Goal: Task Accomplishment & Management: Complete application form

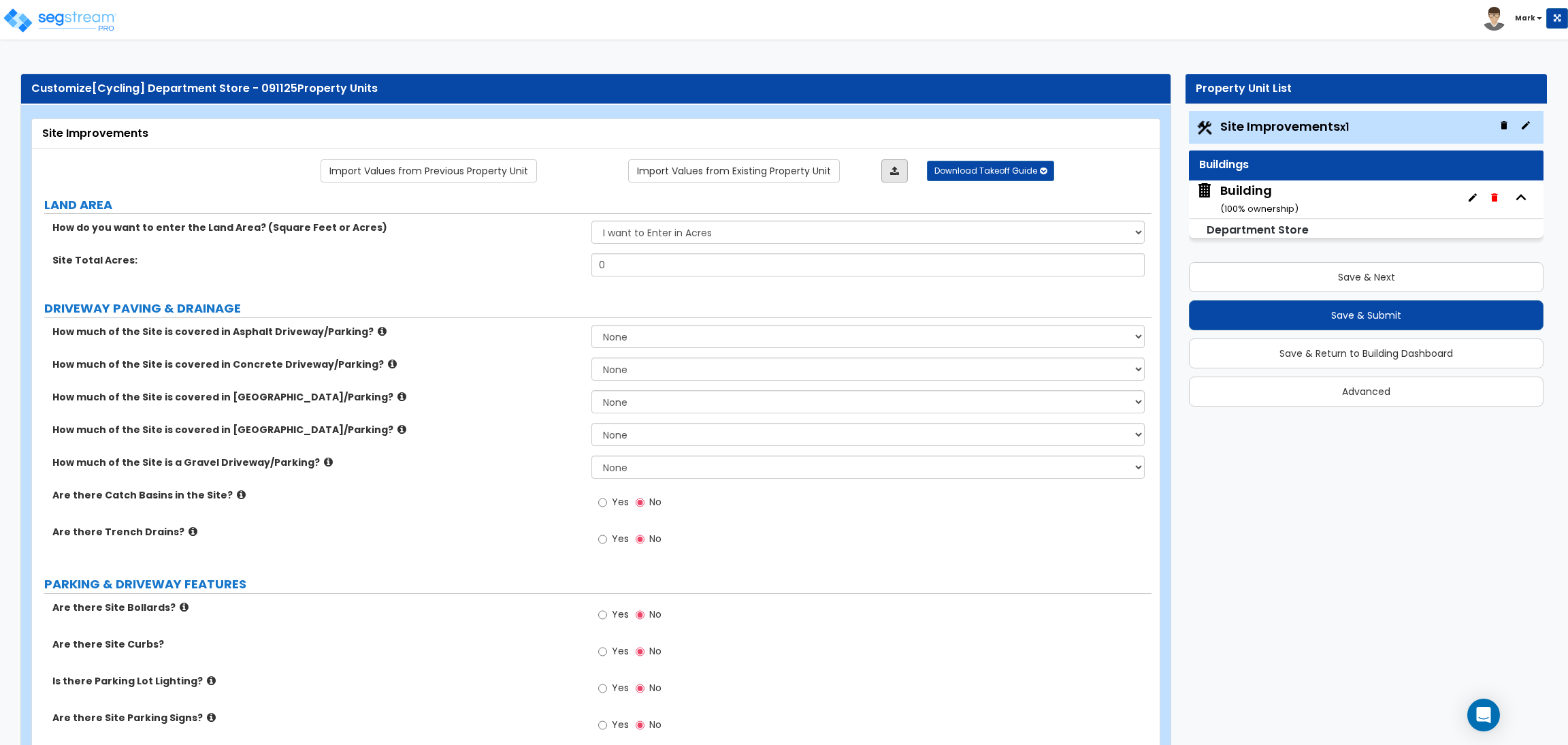
click at [896, 178] on link at bounding box center [894, 171] width 26 height 23
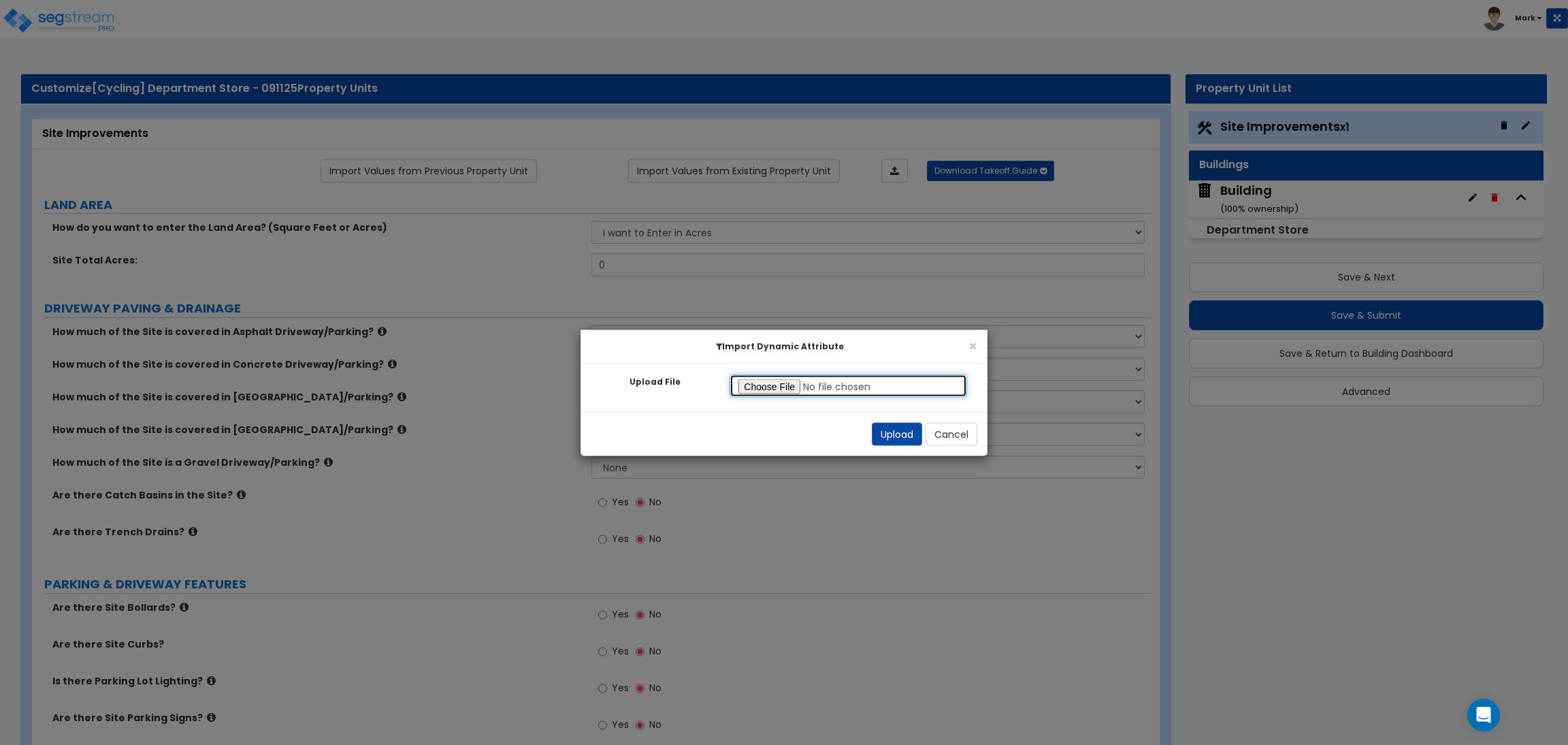
click at [770, 380] on input "Upload File" at bounding box center [848, 386] width 238 height 23
type input "C:\fakepath\Big Site Improvements.xlsx"
click at [900, 437] on button "Upload" at bounding box center [897, 434] width 50 height 23
select select "2"
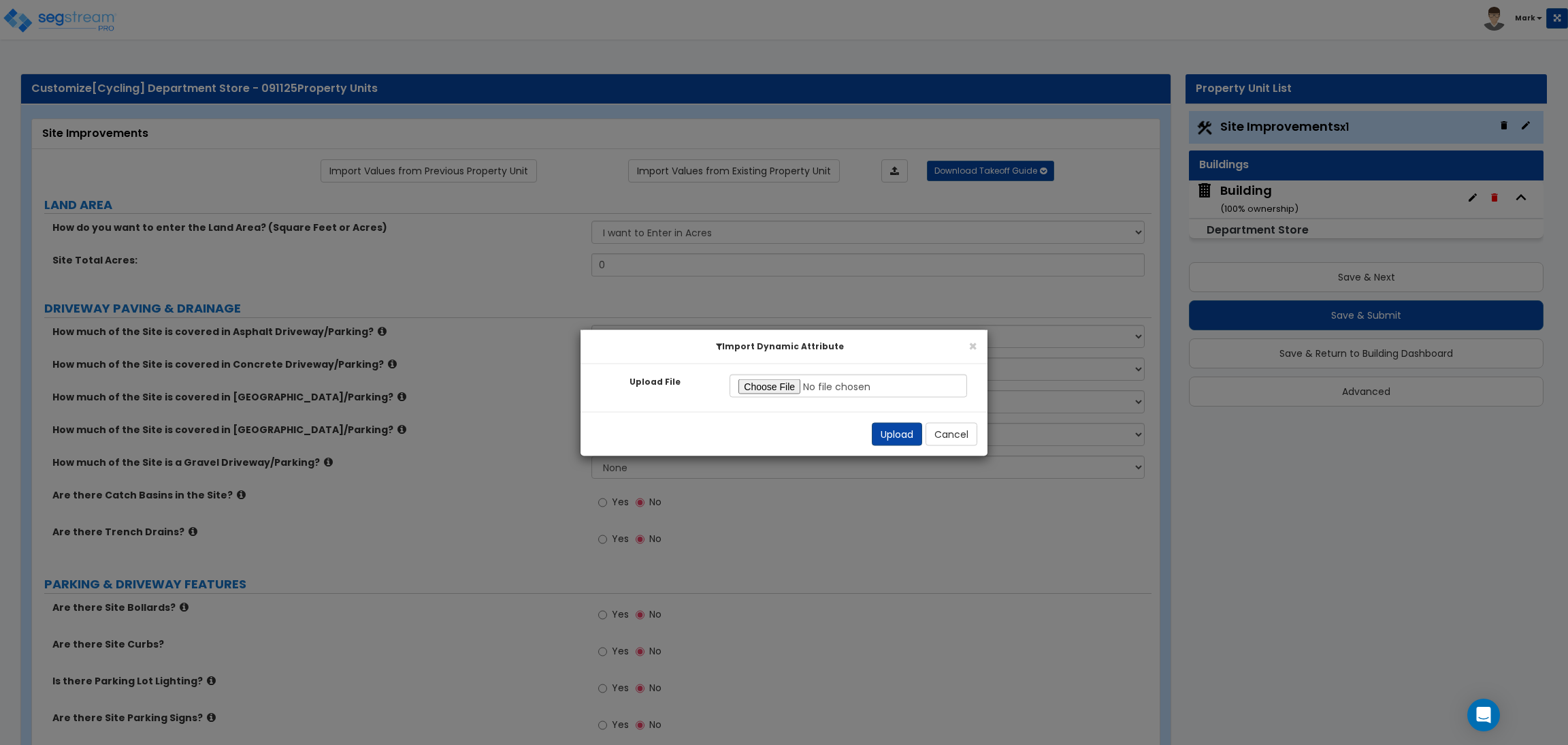
select select "2"
radio input "true"
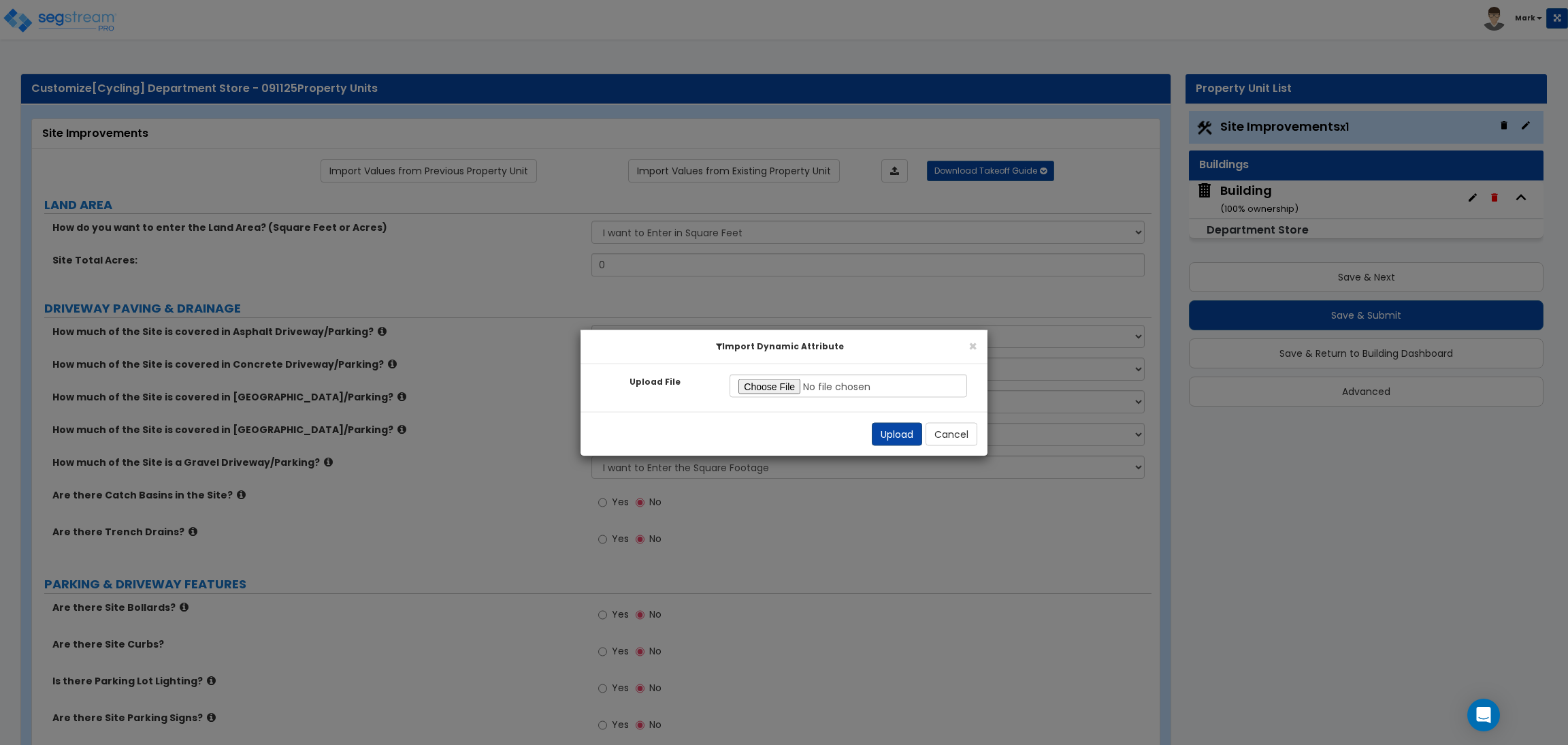
radio input "true"
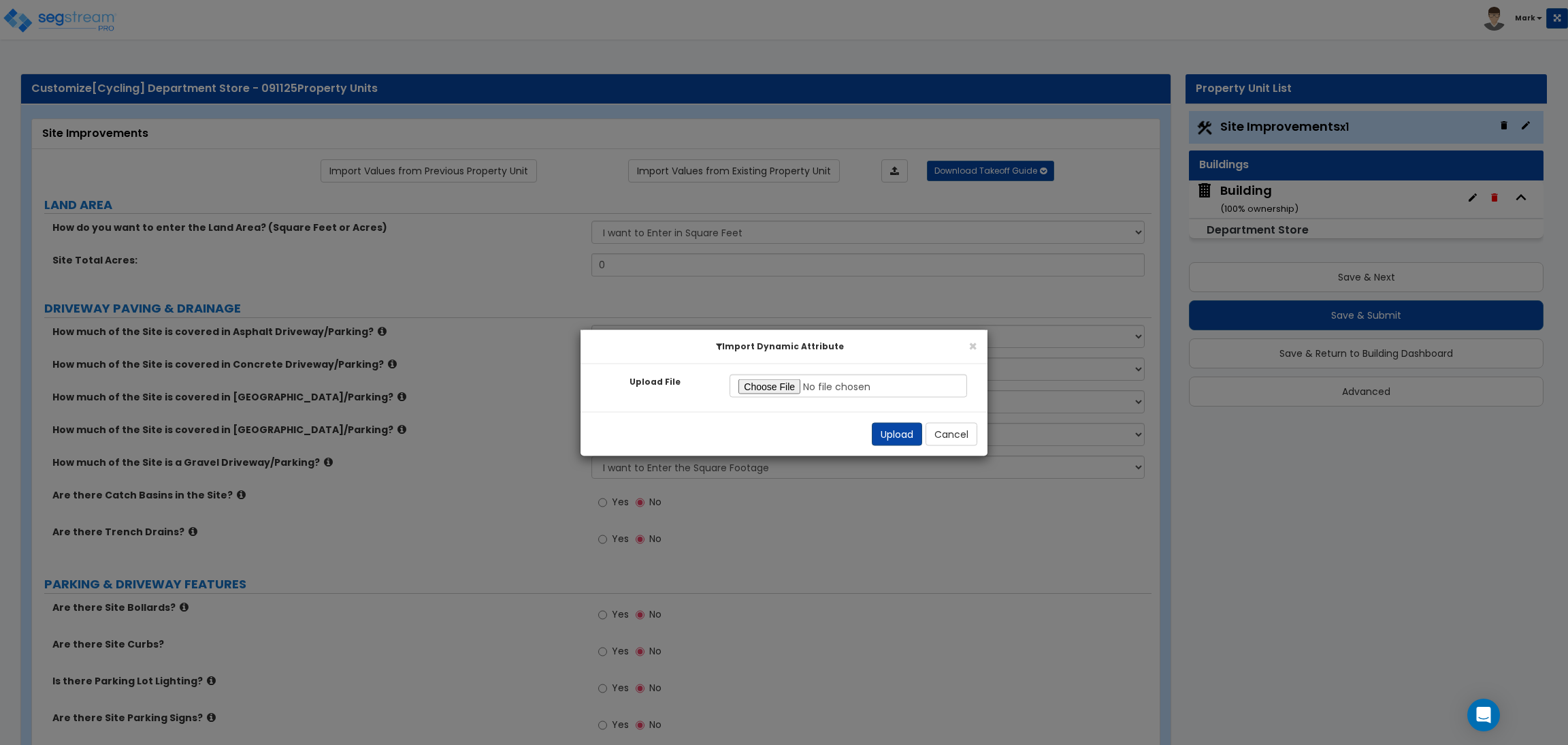
radio input "true"
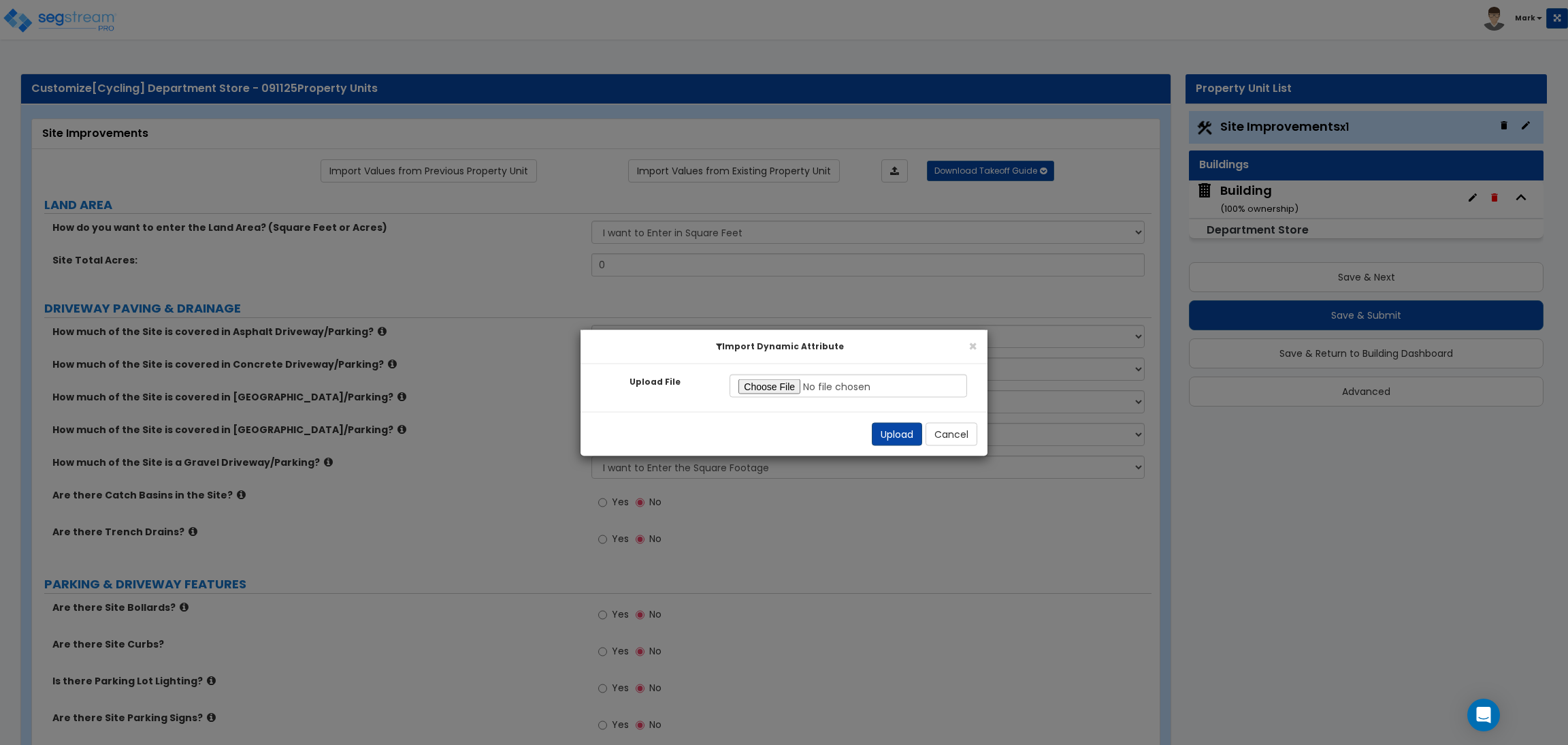
radio input "true"
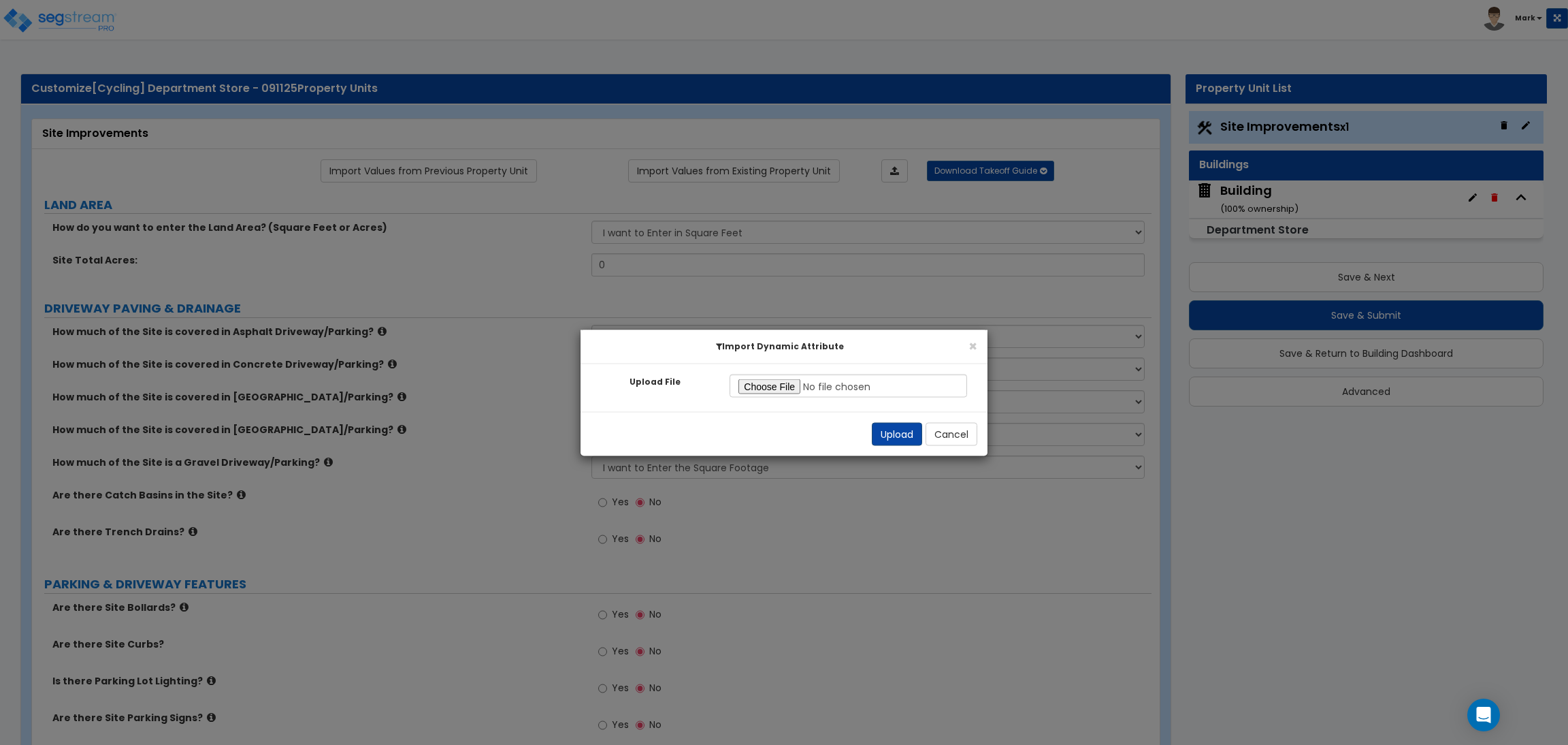
radio input "true"
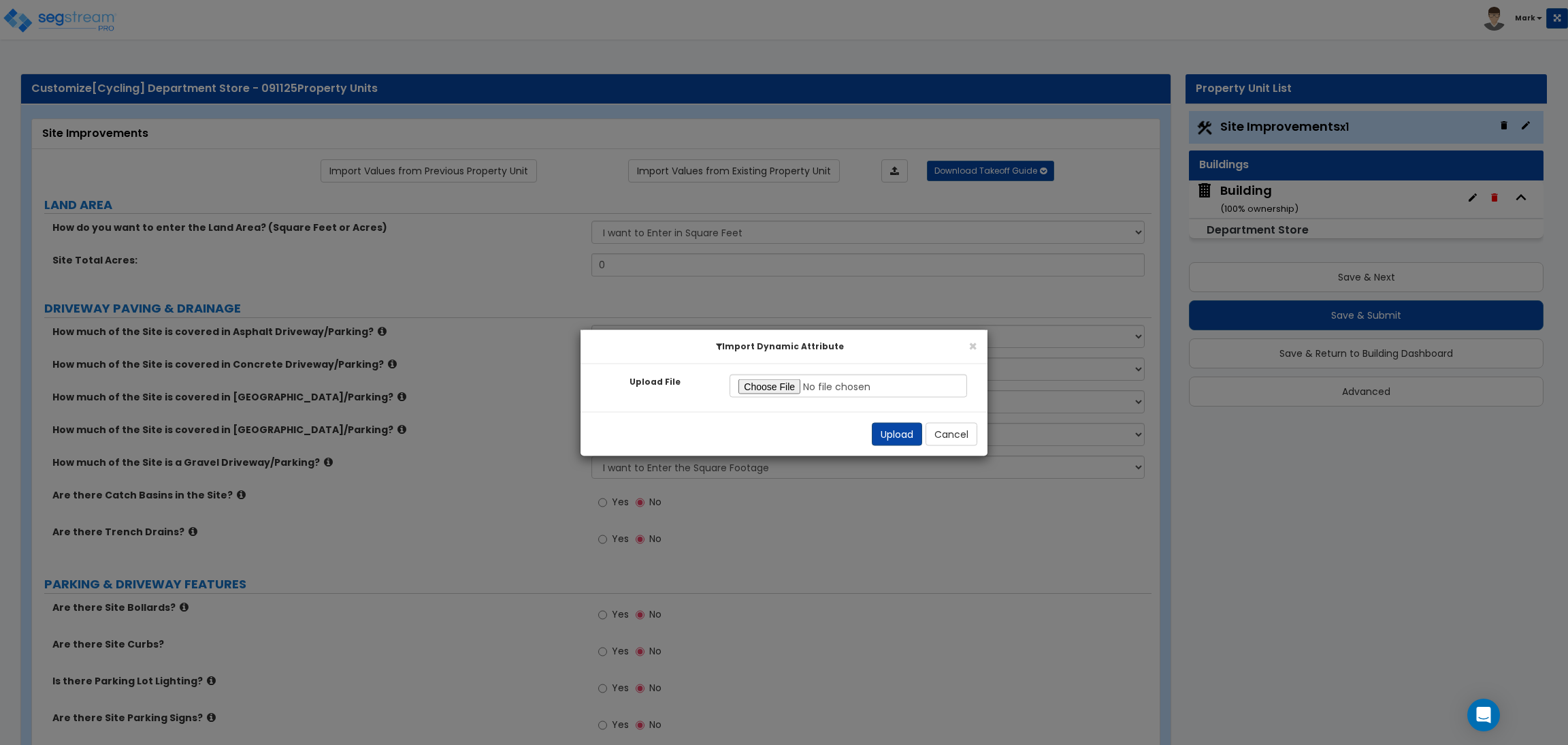
radio input "true"
select select "2"
radio input "true"
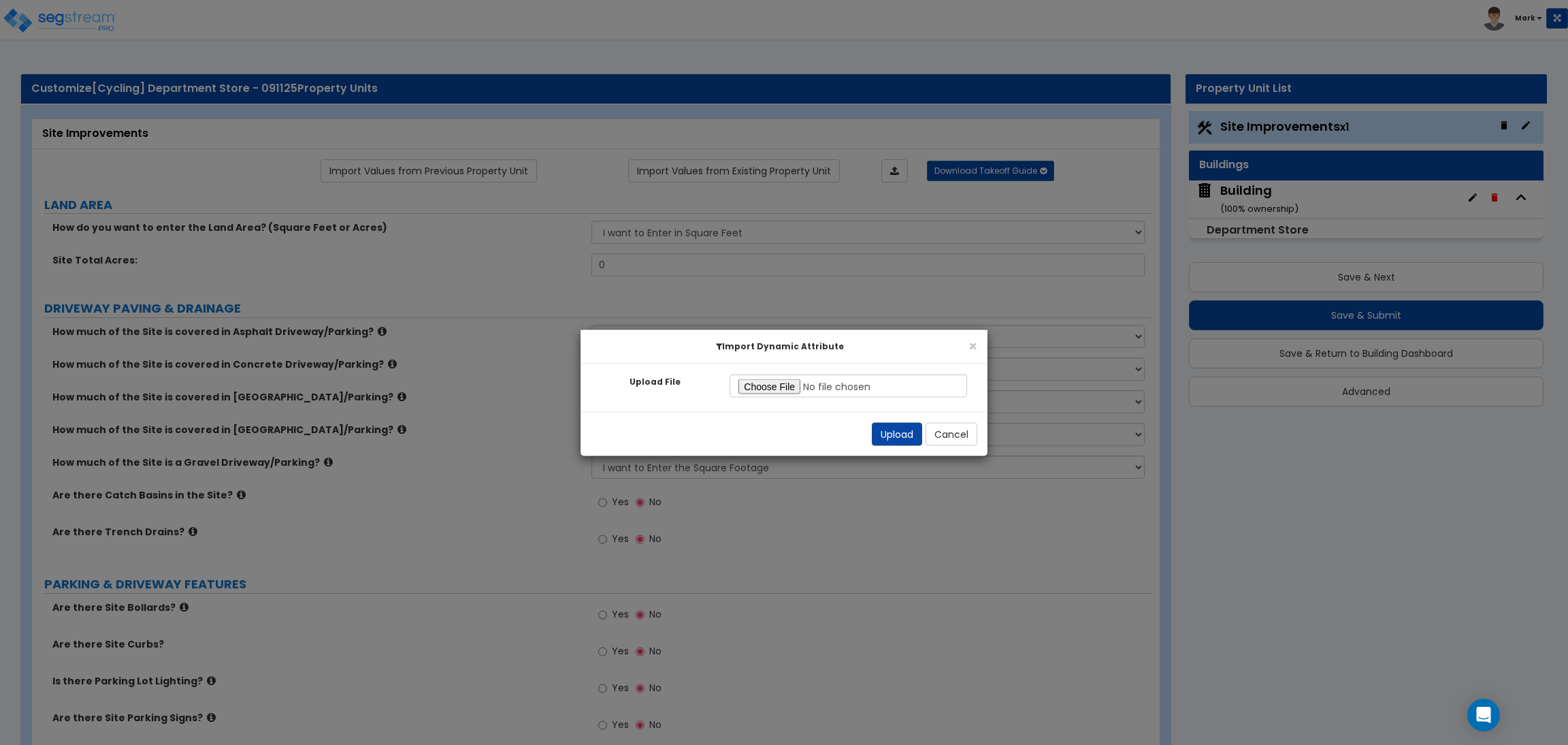
radio input "true"
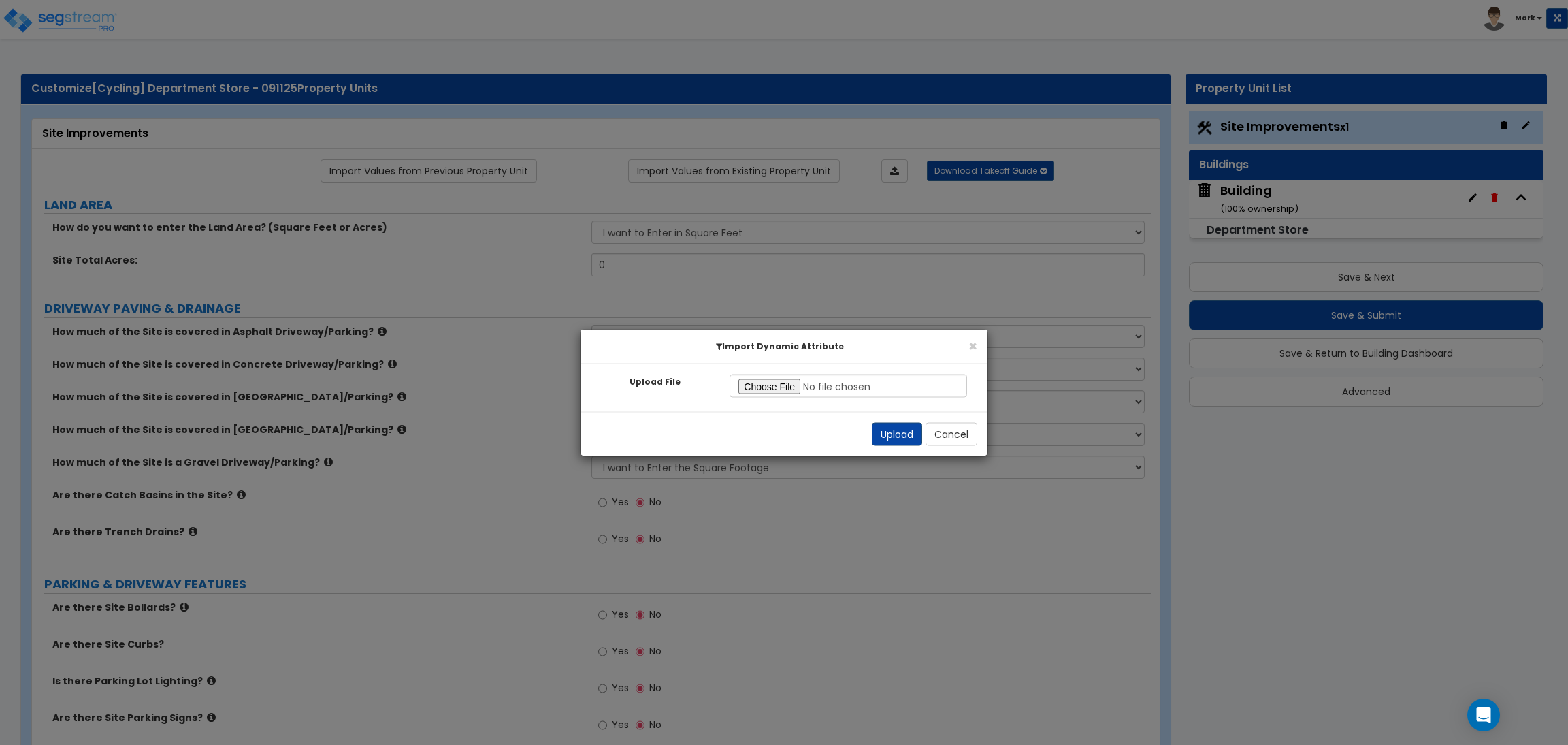
radio input "true"
select select "2"
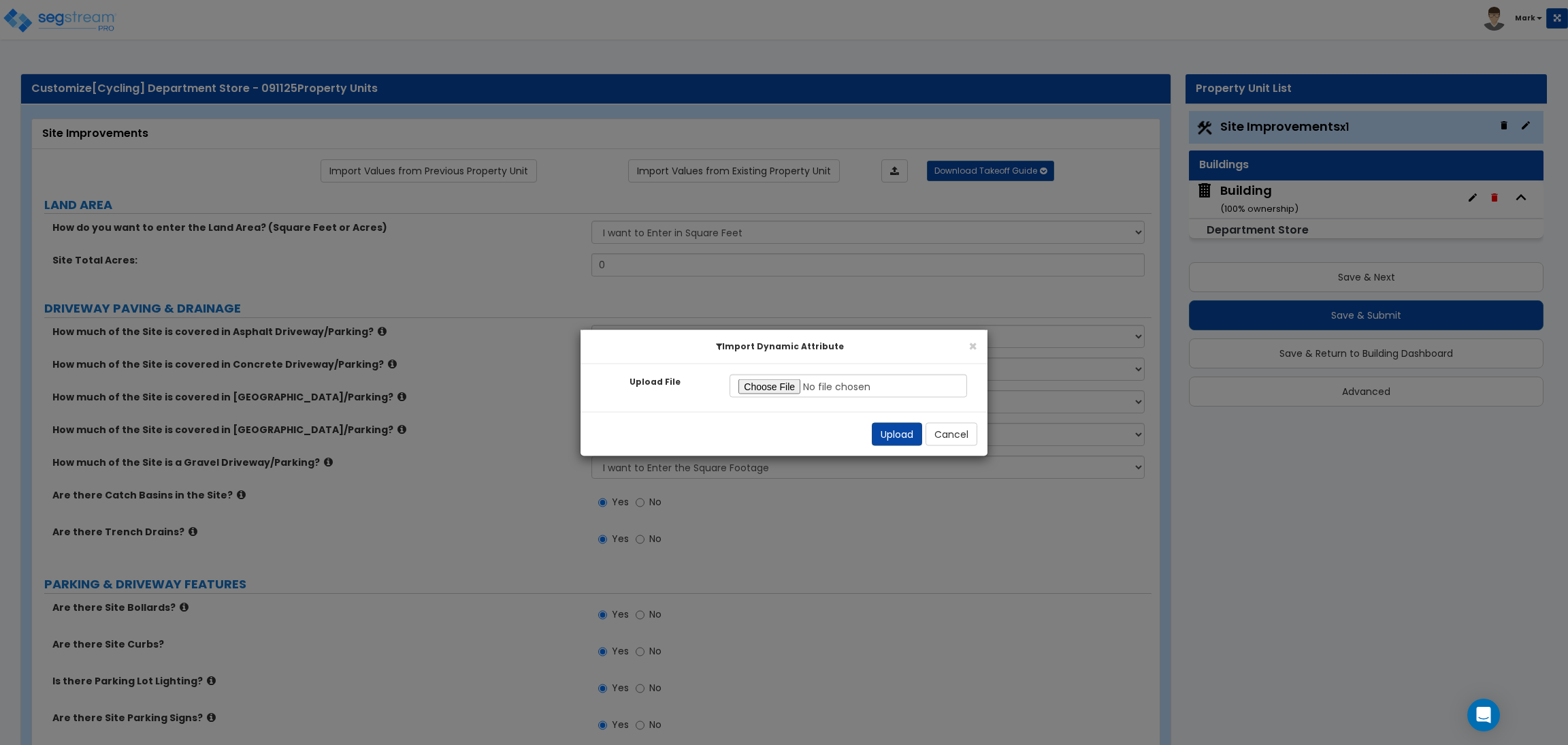
select select "1"
select select "2"
select select "1"
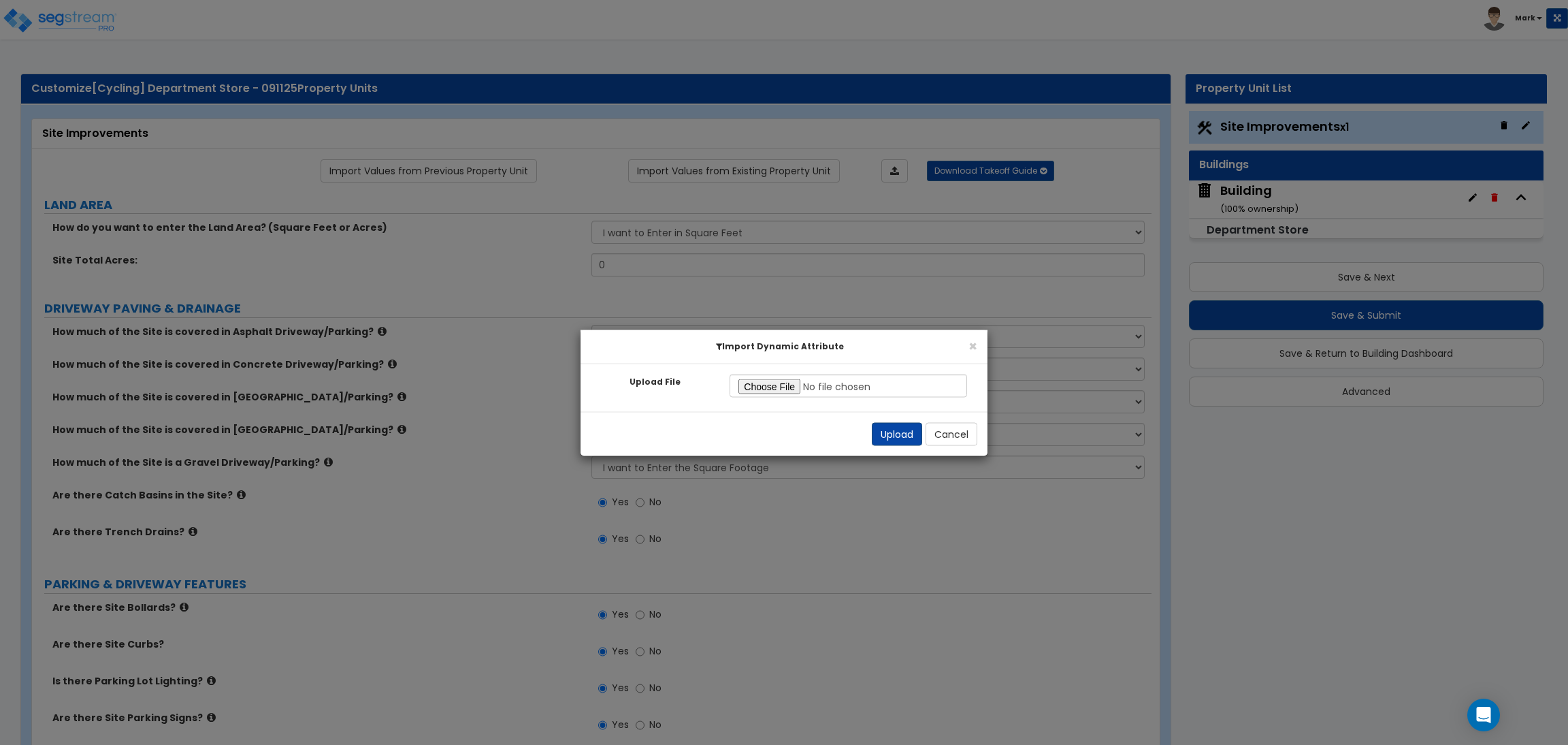
select select "1"
select select "2"
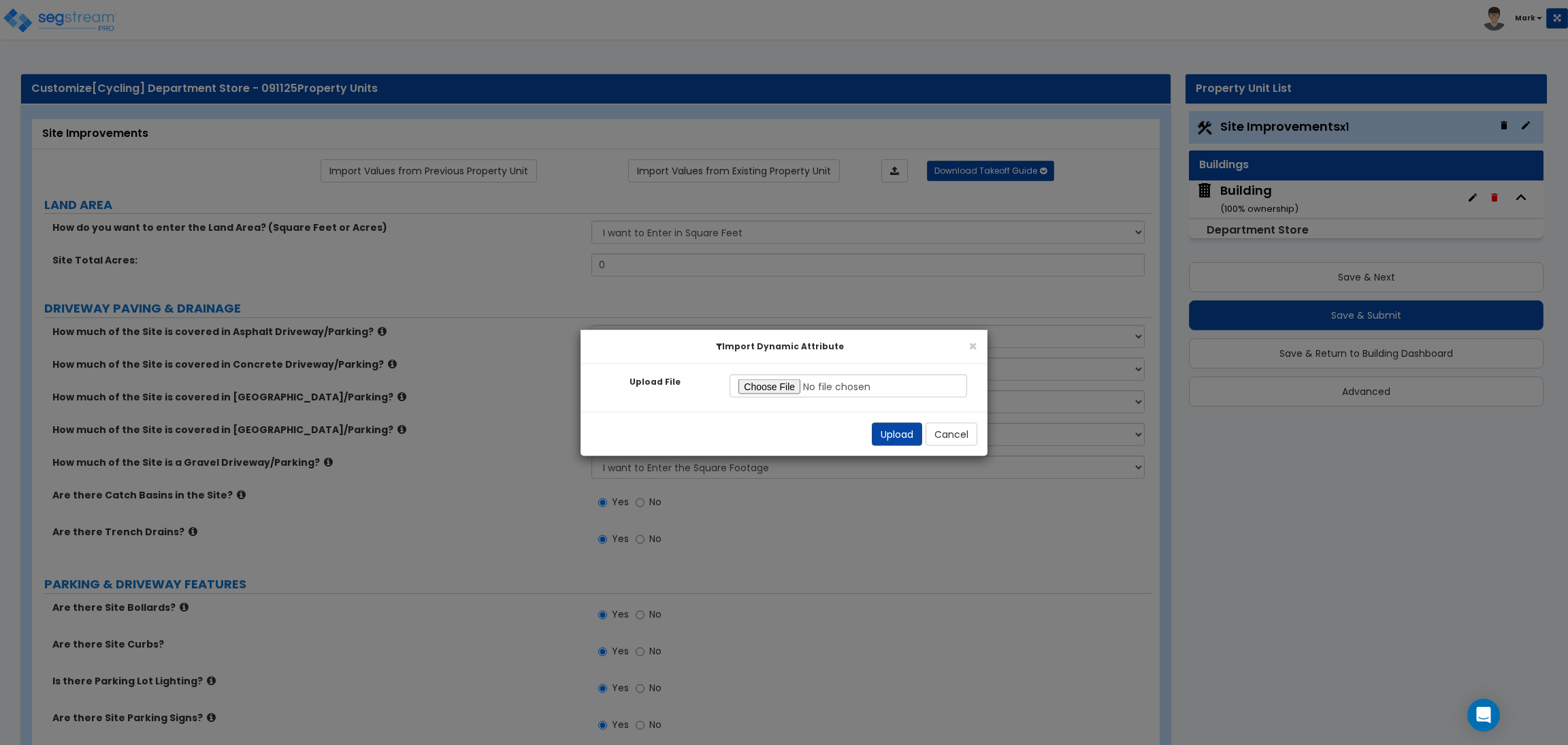
select select "1"
select select "10"
select select "1"
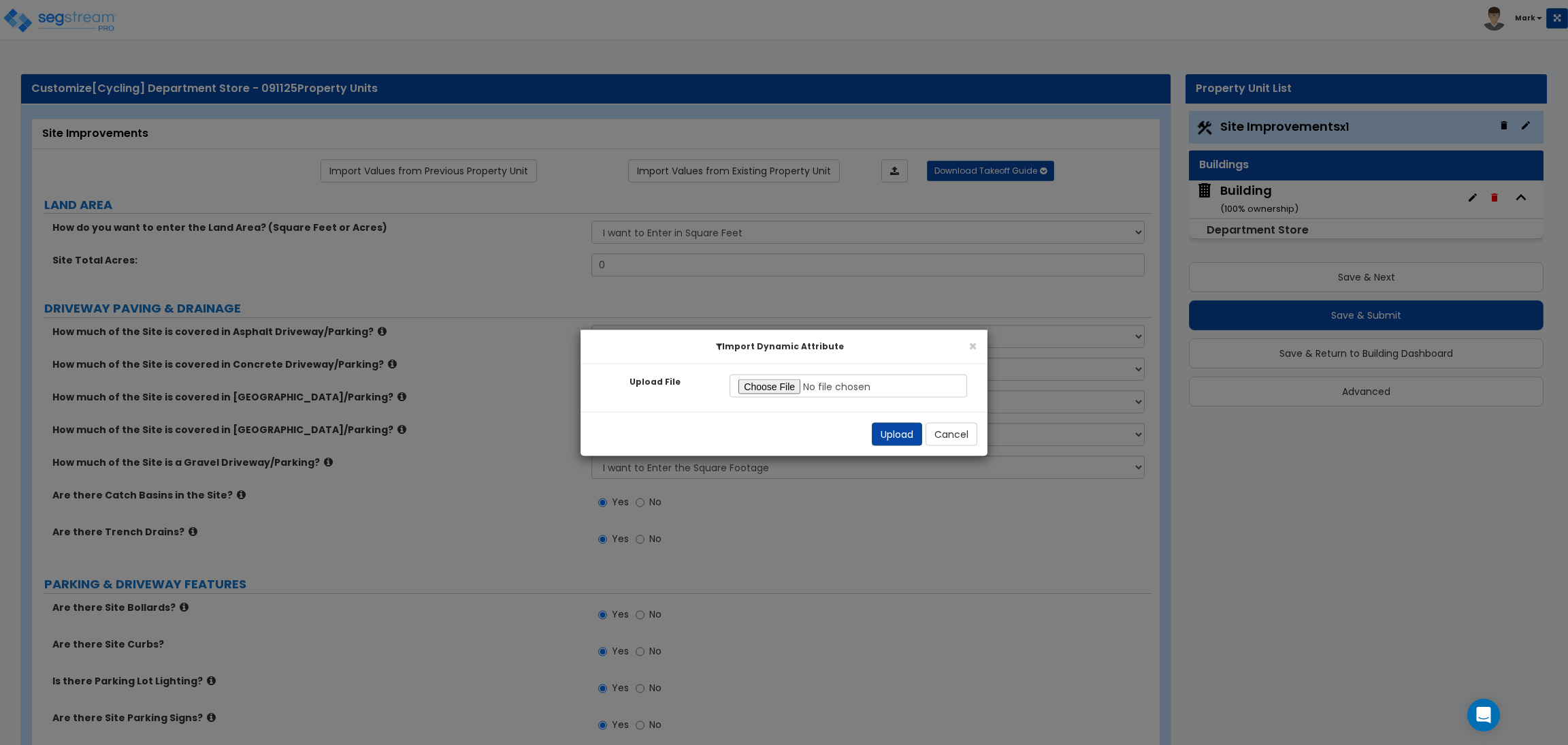
select select "1"
select select "3"
select select "2"
select select "4"
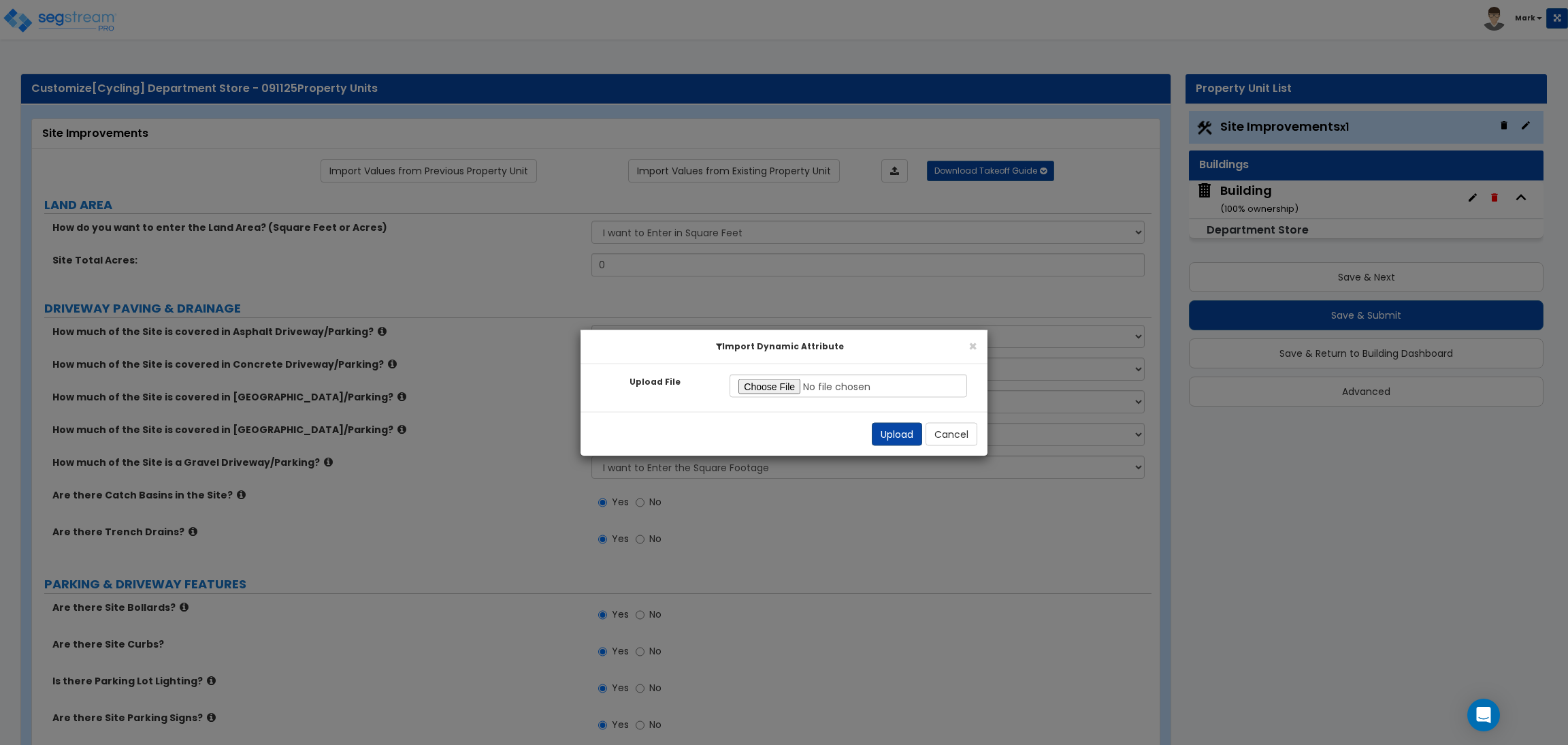
select select "1"
select select "6"
select select "2"
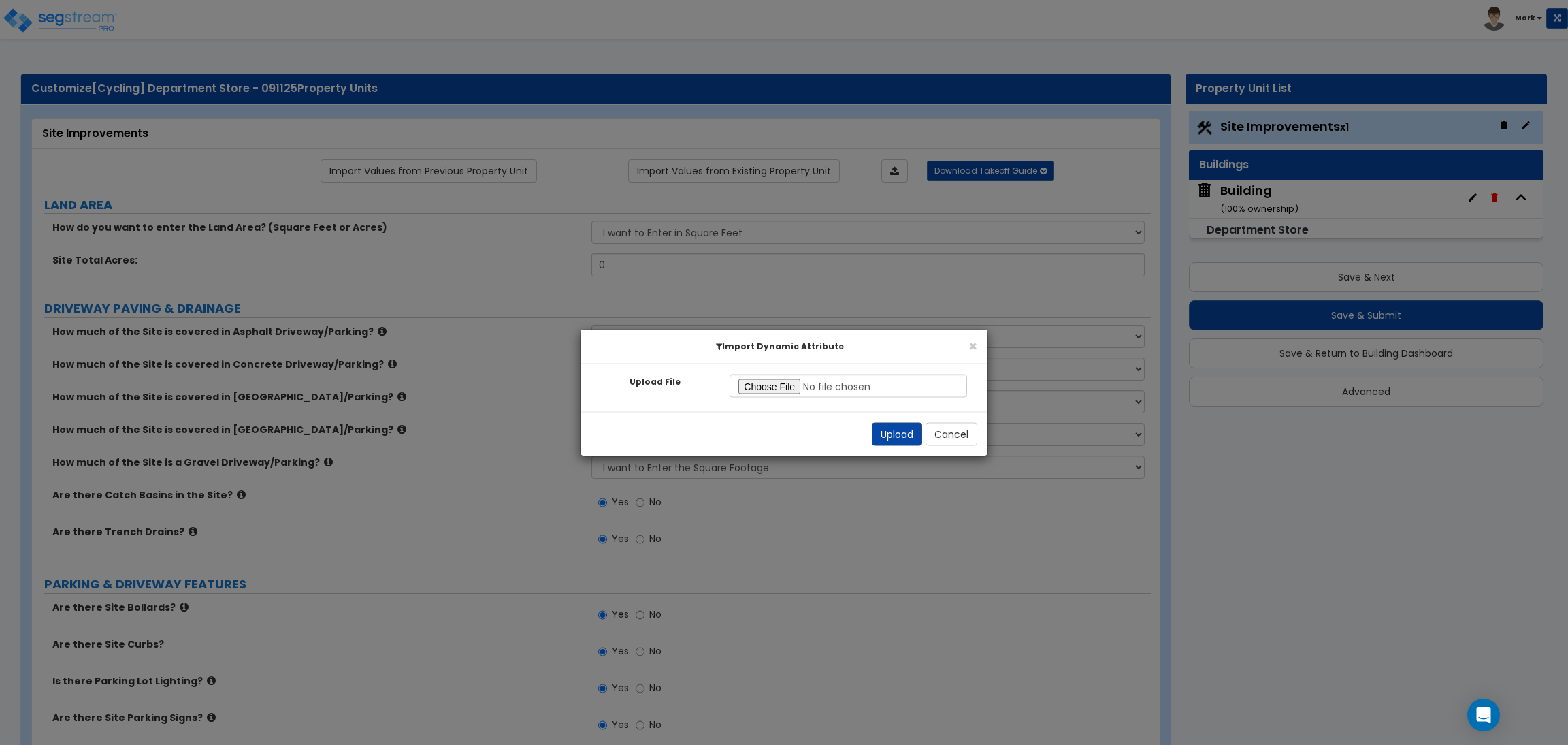
select select "2"
select select "1"
select select "2"
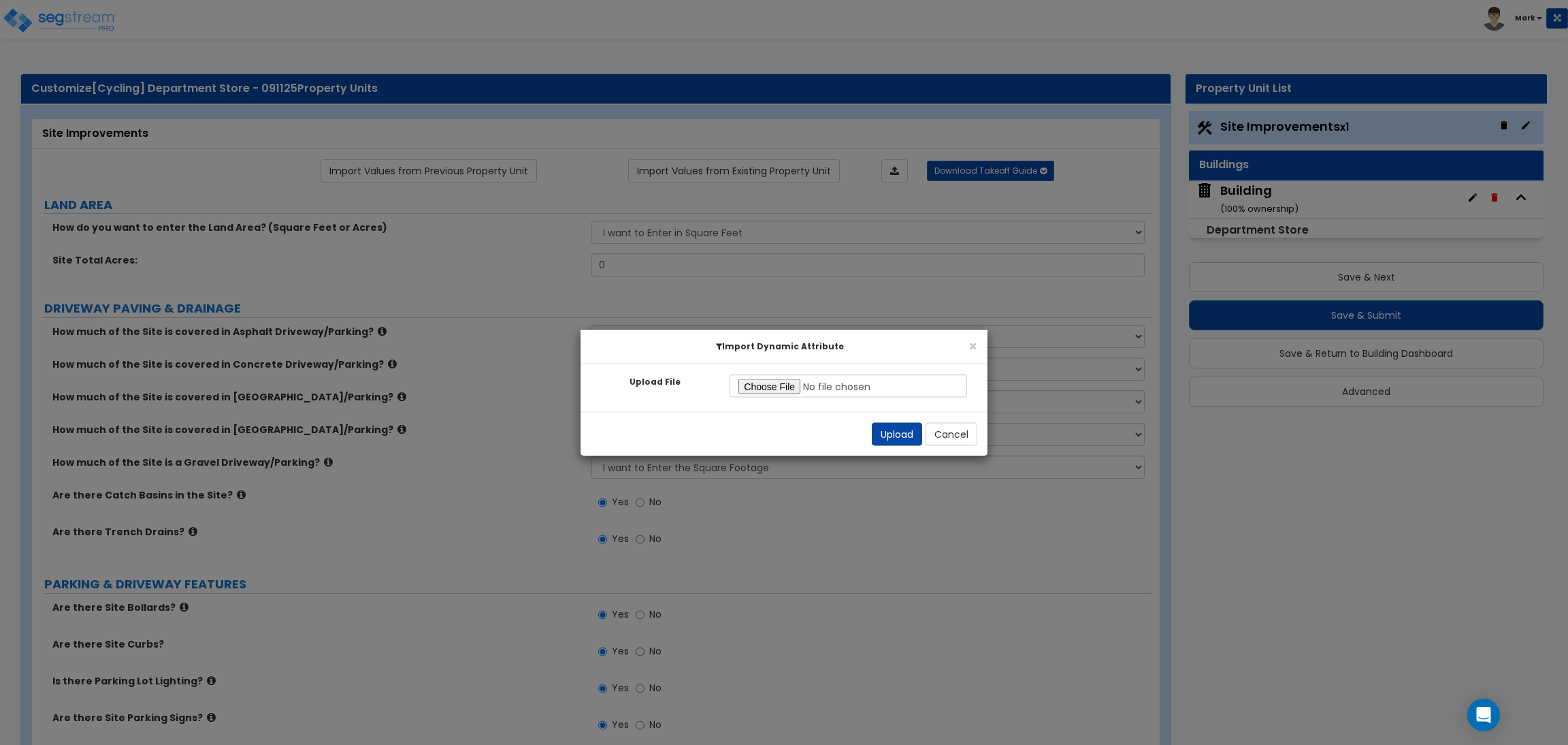
select select "2"
select select "1"
select select "8"
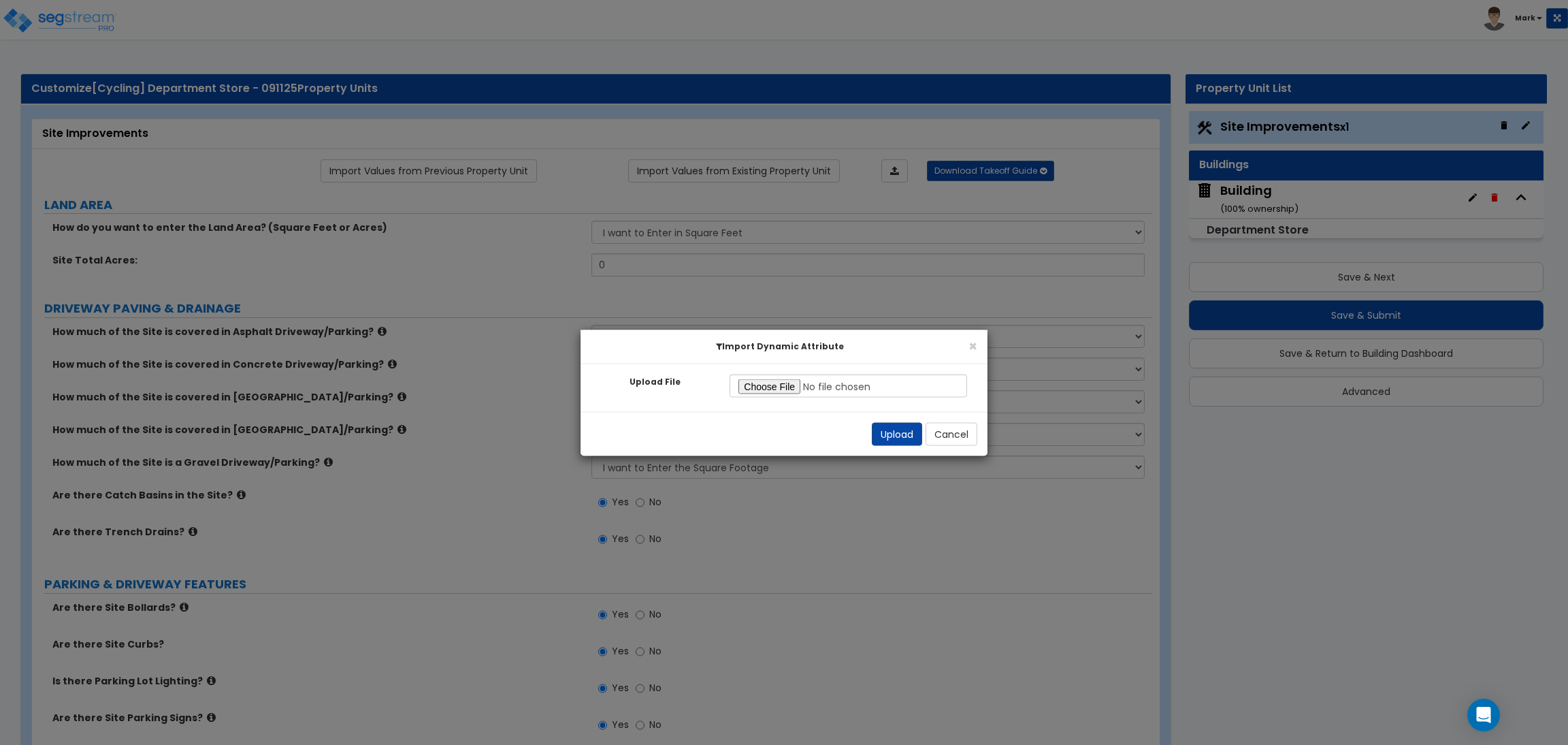
select select "2"
select select "4"
select select "1"
select select "5"
select select "3"
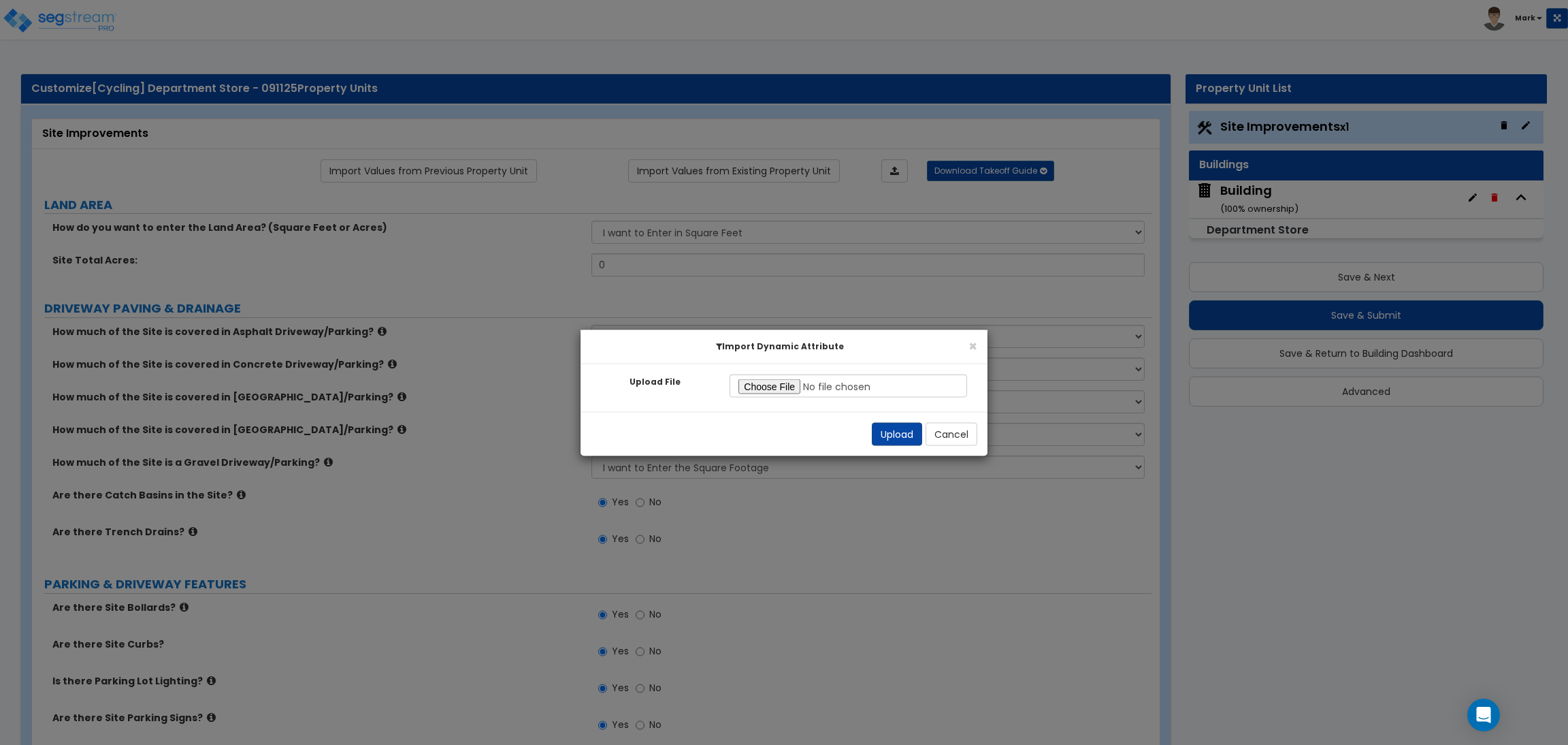
select select "20"
select select "2"
select select "1"
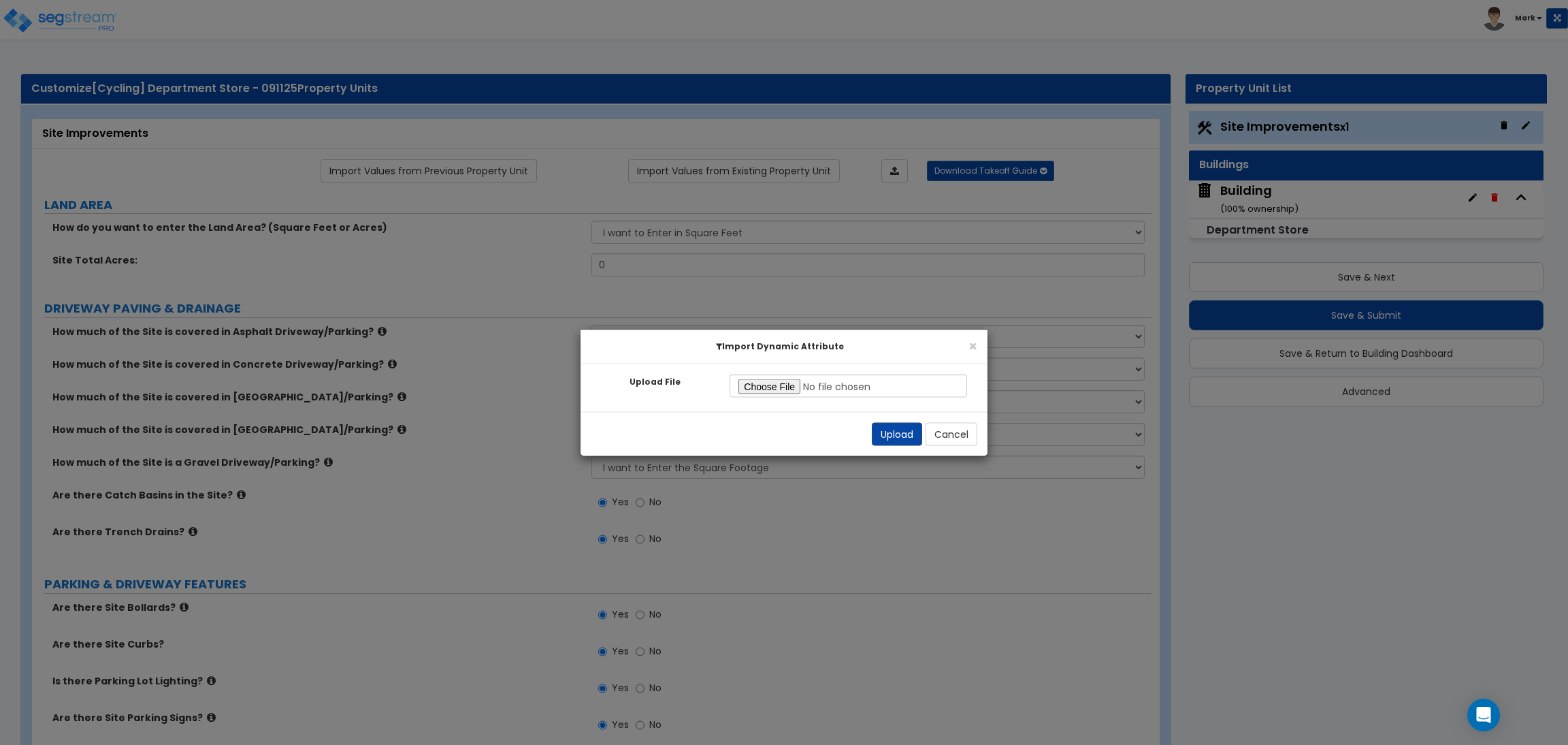
select select "2"
select select "1"
select select "4"
select select "2"
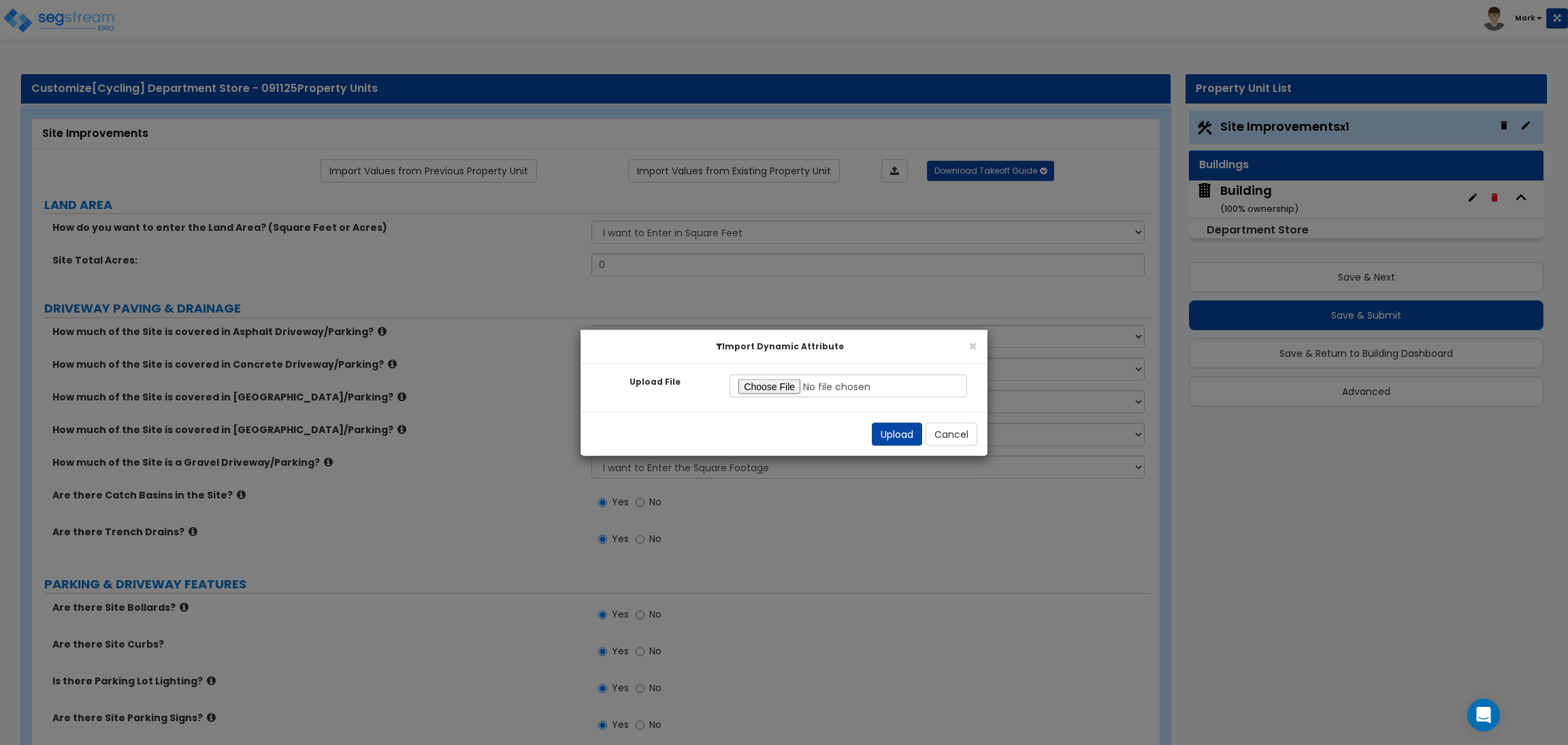
select select "1"
select select "2"
select select "1"
select select "2"
select select "6"
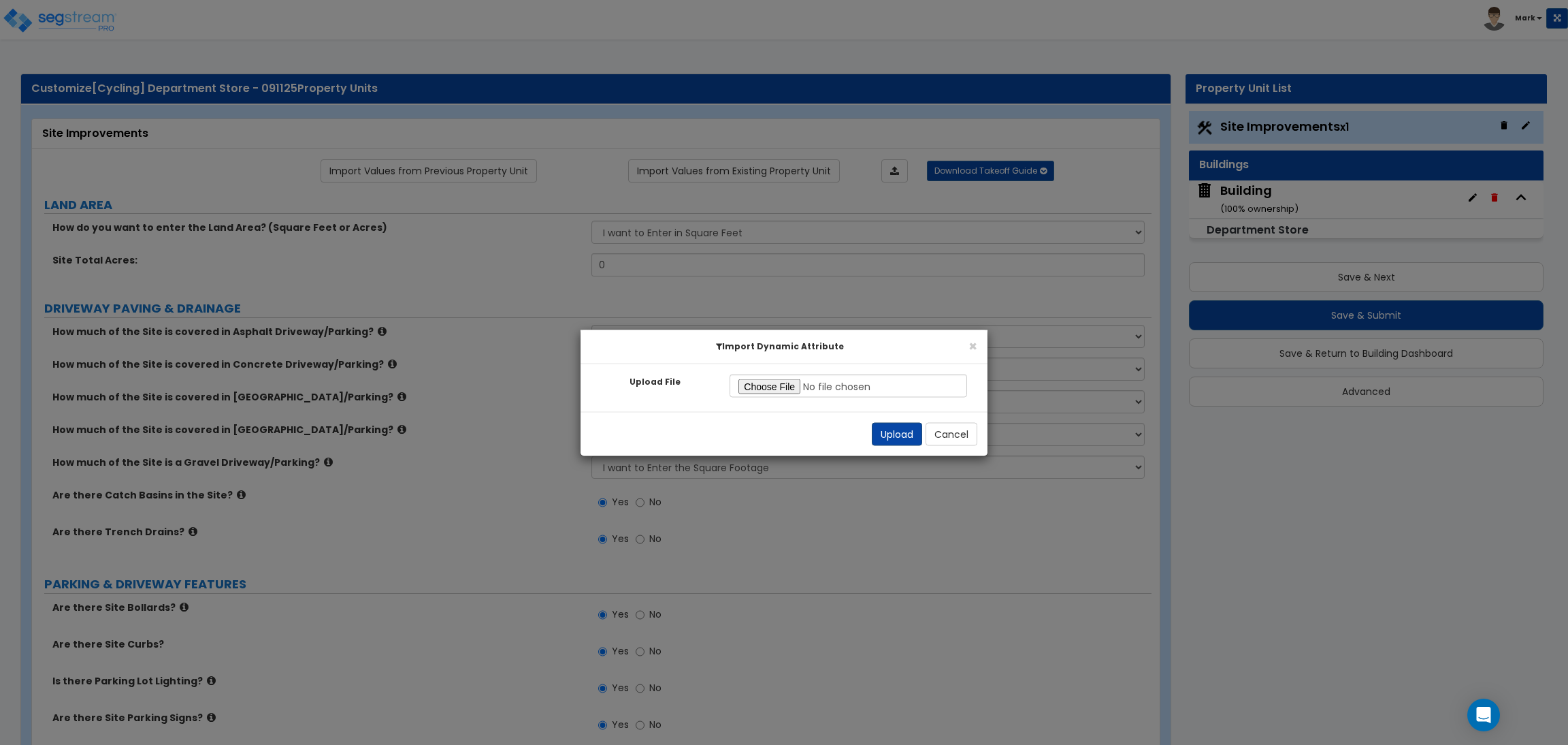
select select "6"
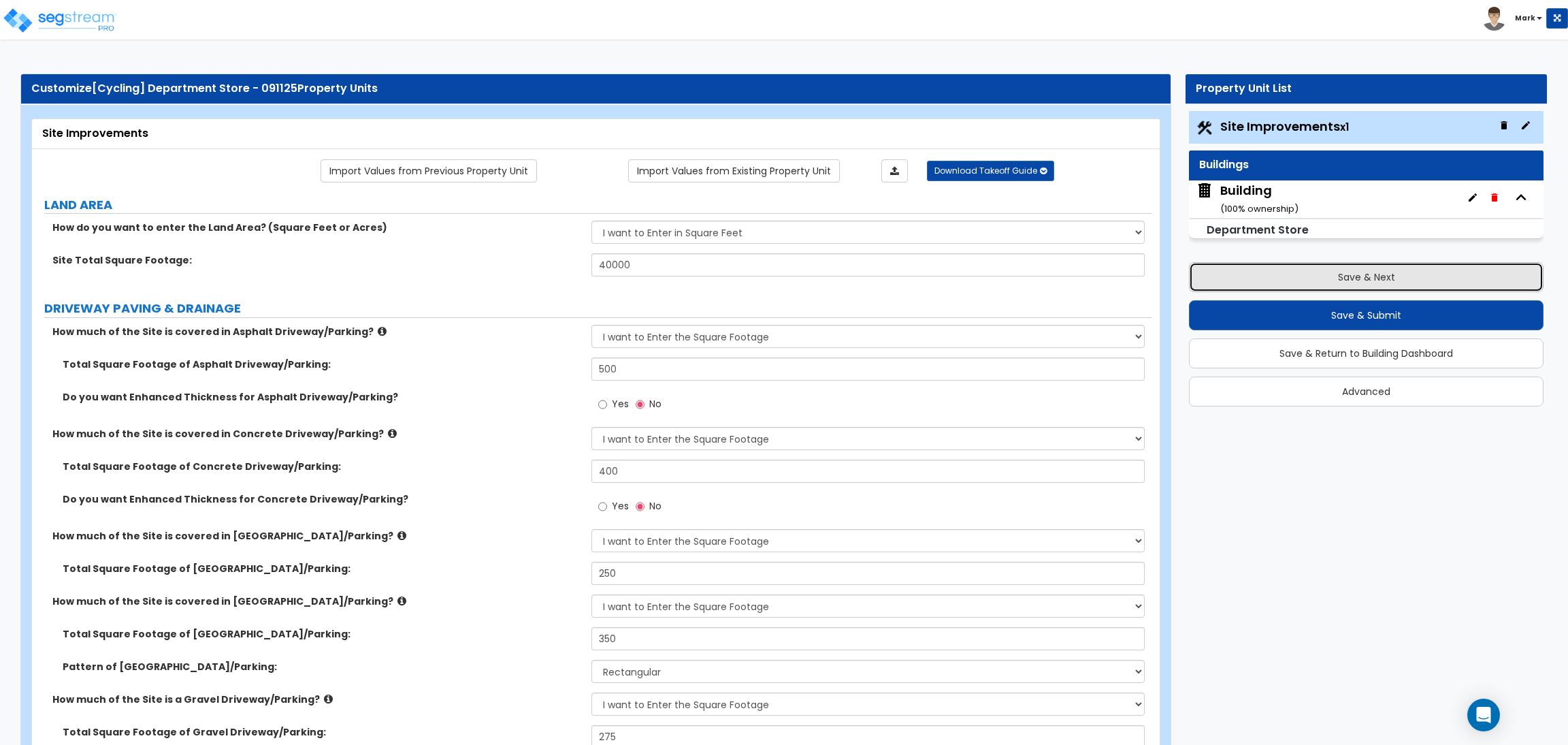
click at [1271, 283] on button "Save & Next" at bounding box center [1365, 277] width 354 height 30
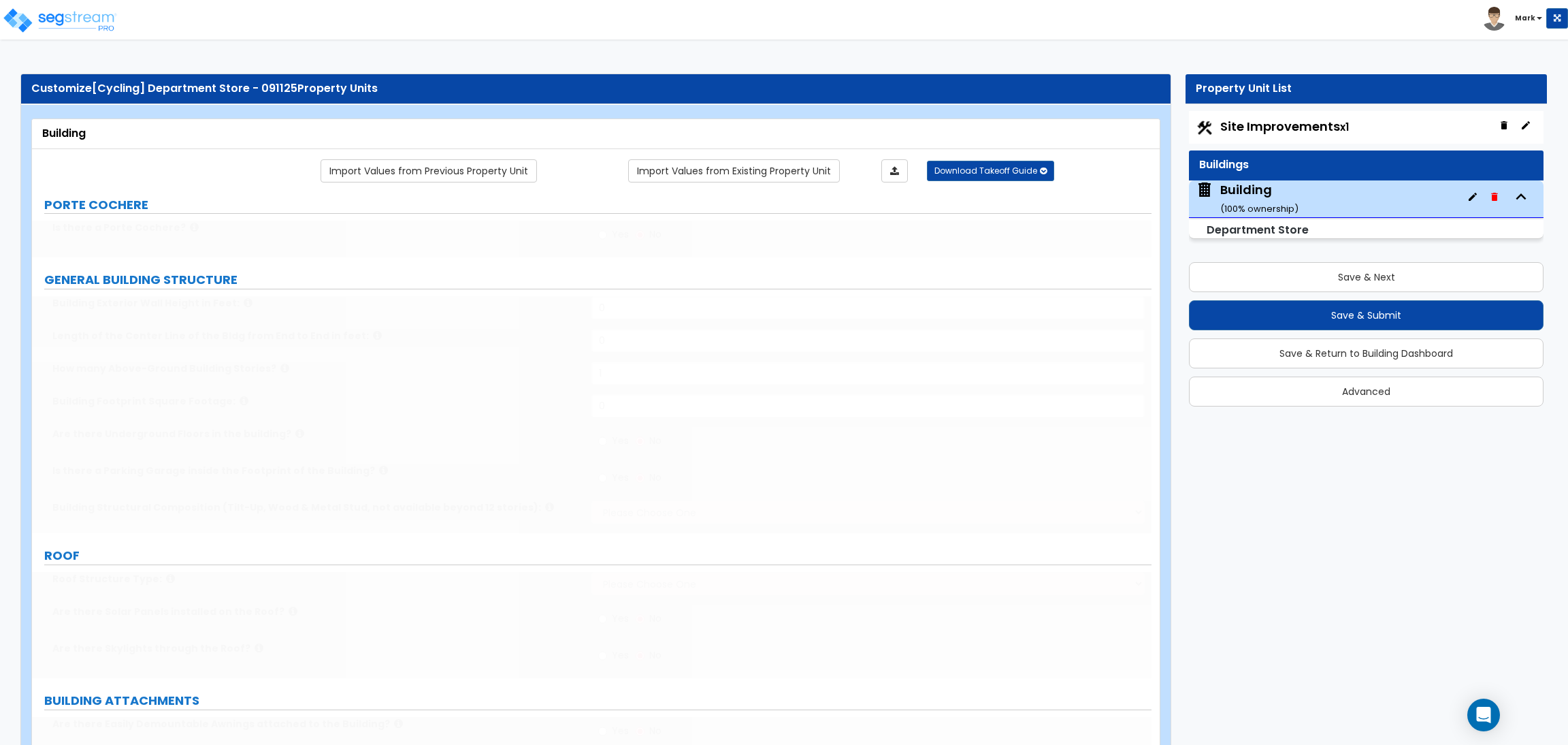
type input "1"
